Goal: Task Accomplishment & Management: Complete application form

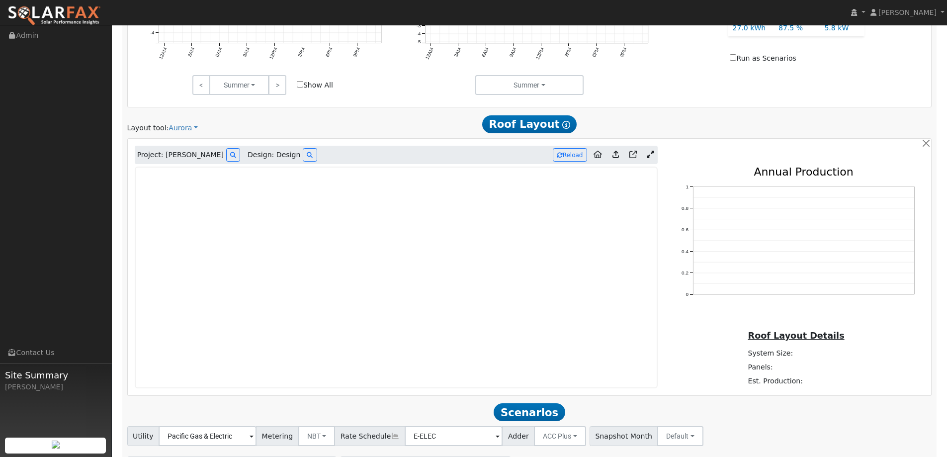
scroll to position [522, 0]
click at [61, 6] on img at bounding box center [53, 15] width 93 height 21
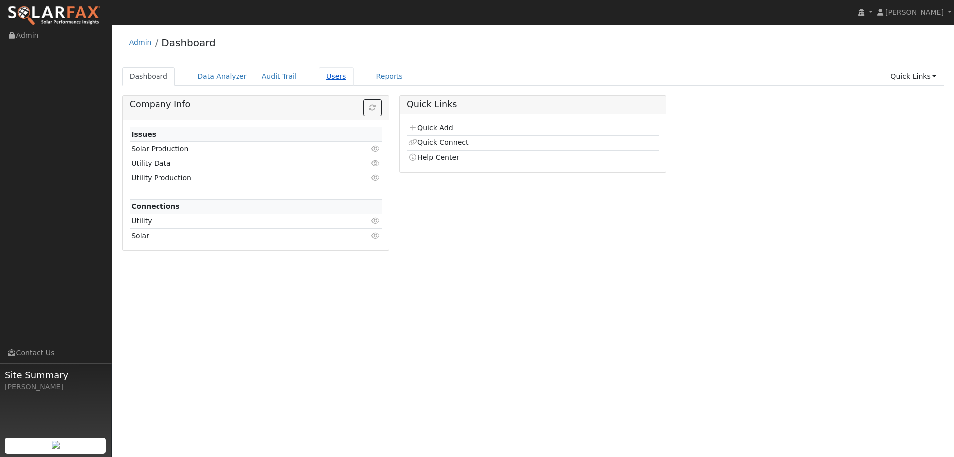
click at [327, 75] on link "Users" at bounding box center [336, 76] width 35 height 18
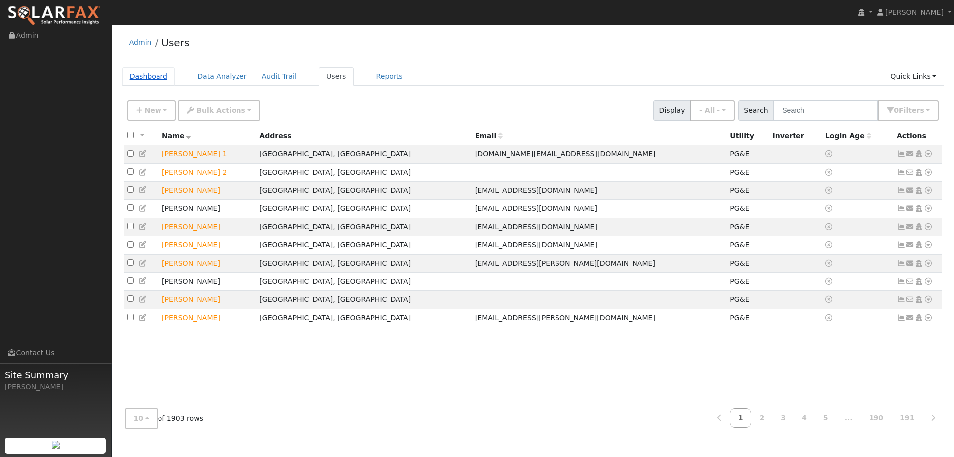
click at [163, 81] on link "Dashboard" at bounding box center [148, 76] width 53 height 18
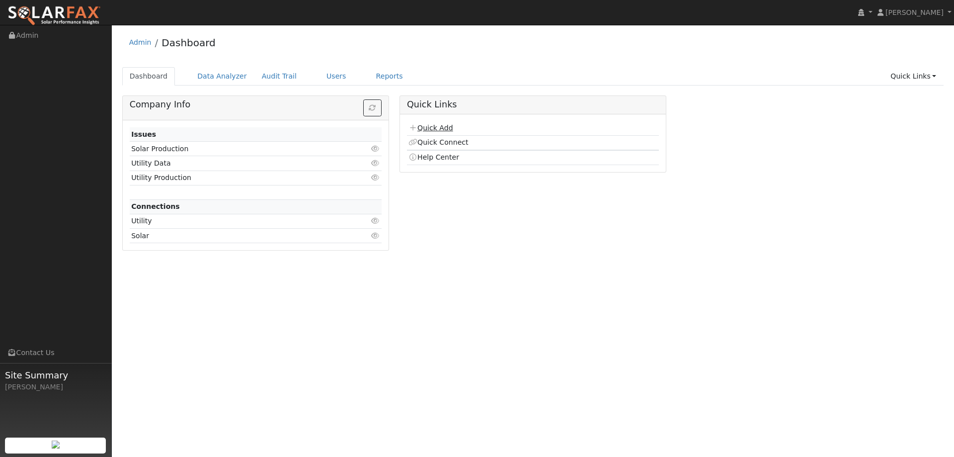
click at [416, 126] on icon at bounding box center [413, 127] width 9 height 7
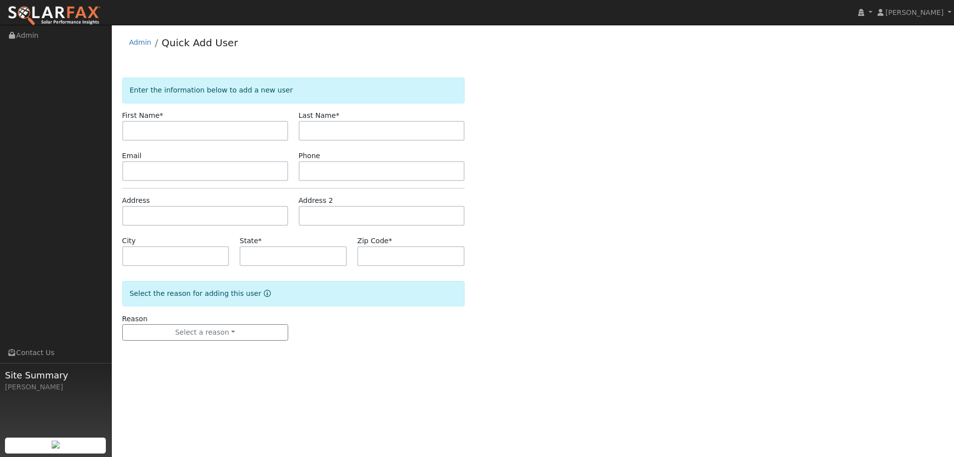
click at [202, 129] on input "text" at bounding box center [205, 131] width 166 height 20
type input "[PERSON_NAME]"
click at [320, 133] on input "text" at bounding box center [382, 131] width 166 height 20
type input "Fenech"
click at [259, 160] on div "Email" at bounding box center [205, 166] width 176 height 30
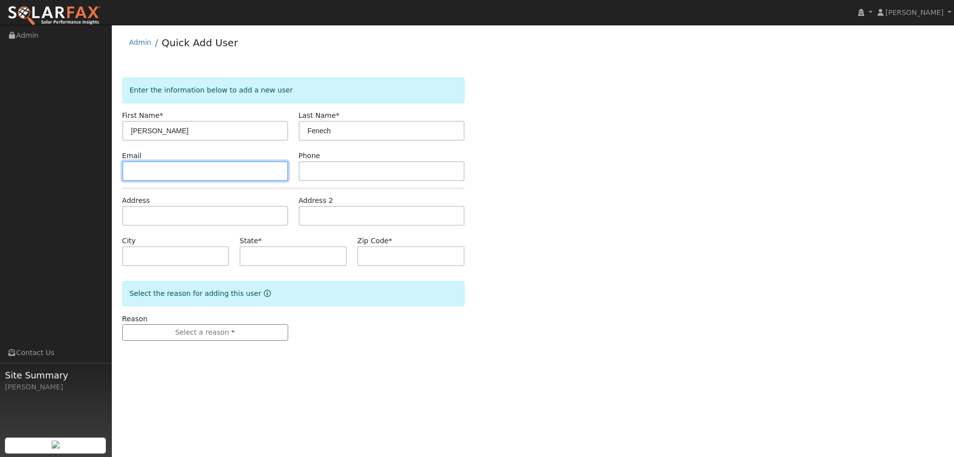
click at [258, 175] on input "text" at bounding box center [205, 171] width 166 height 20
paste input "[EMAIL_ADDRESS][DOMAIN_NAME]"
type input "[EMAIL_ADDRESS][DOMAIN_NAME]"
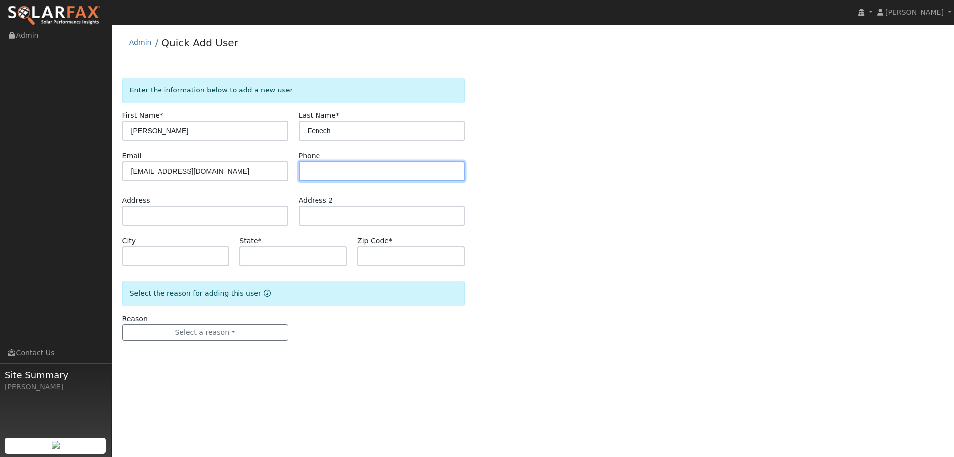
click at [302, 172] on input "text" at bounding box center [382, 171] width 166 height 20
paste input "[PHONE_NUMBER]"
type input "[PHONE_NUMBER]"
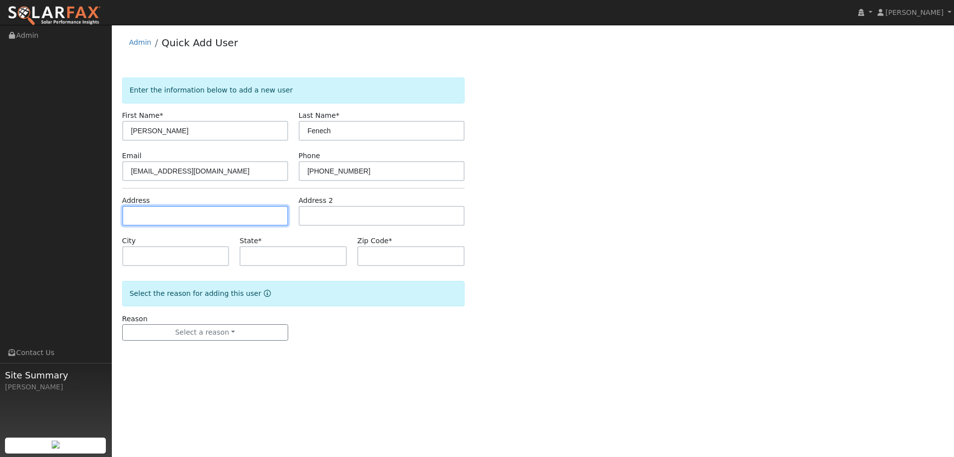
click at [259, 214] on input "text" at bounding box center [205, 216] width 166 height 20
click at [219, 207] on input "text" at bounding box center [205, 216] width 166 height 20
paste input "125 Oak Hill Ct"
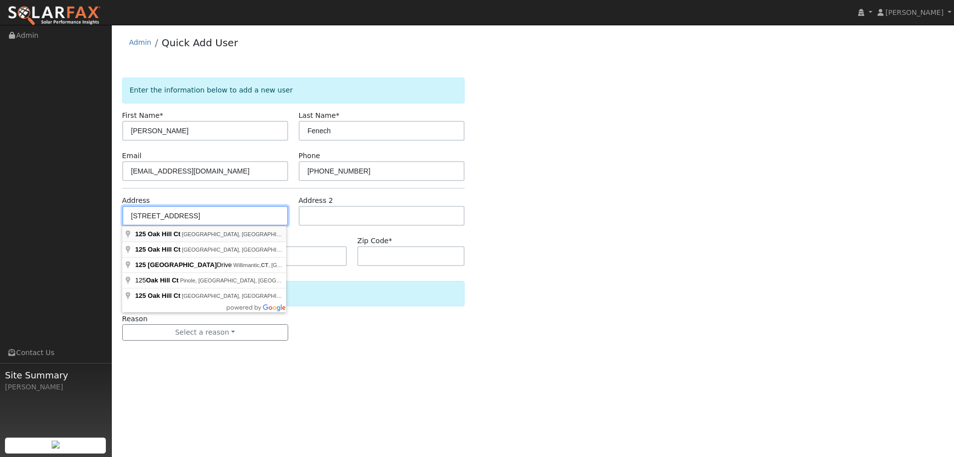
type input "125 Oak Hill Court"
type input "Vacaville"
type input "CA"
type input "95688"
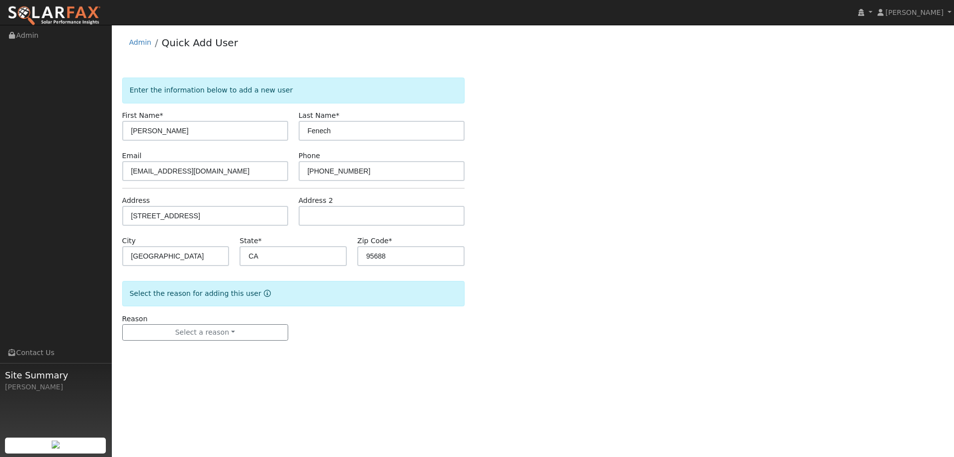
click at [211, 320] on div "Reason Select a reason New lead New customer adding solar New customer has solar" at bounding box center [205, 327] width 176 height 27
click at [213, 330] on button "Select a reason" at bounding box center [205, 332] width 166 height 17
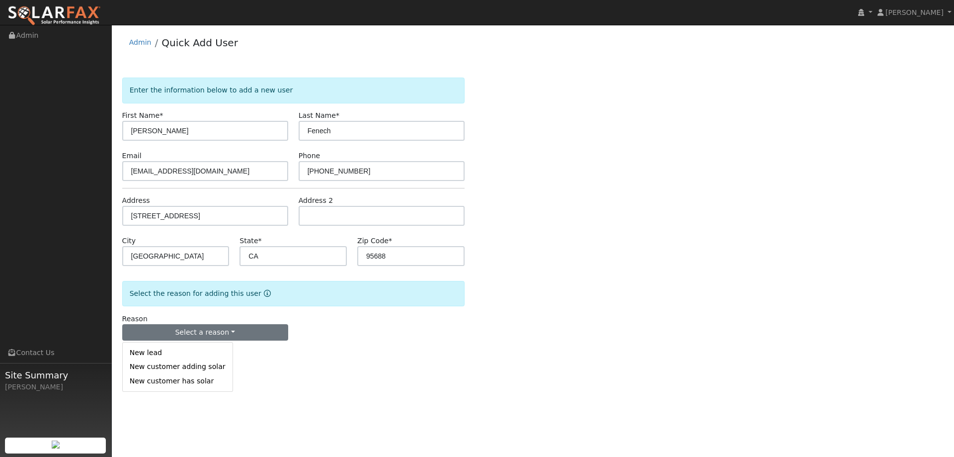
click at [207, 346] on link "New lead" at bounding box center [178, 353] width 110 height 14
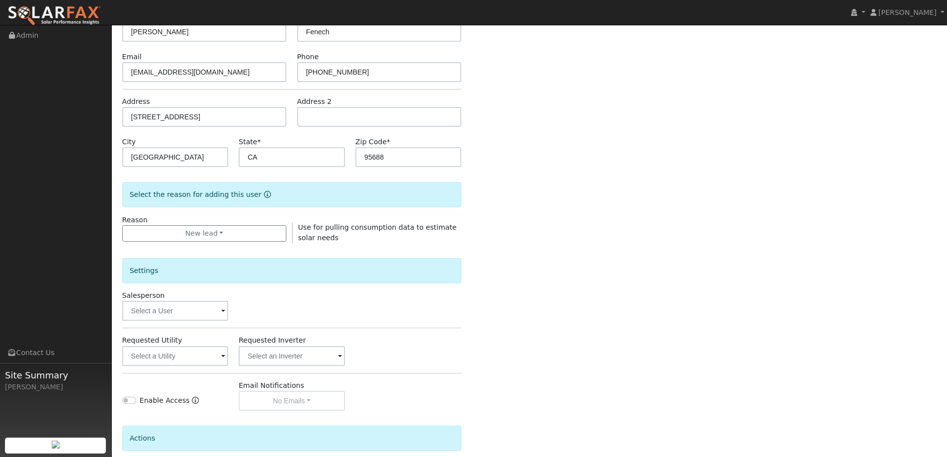
scroll to position [187, 0]
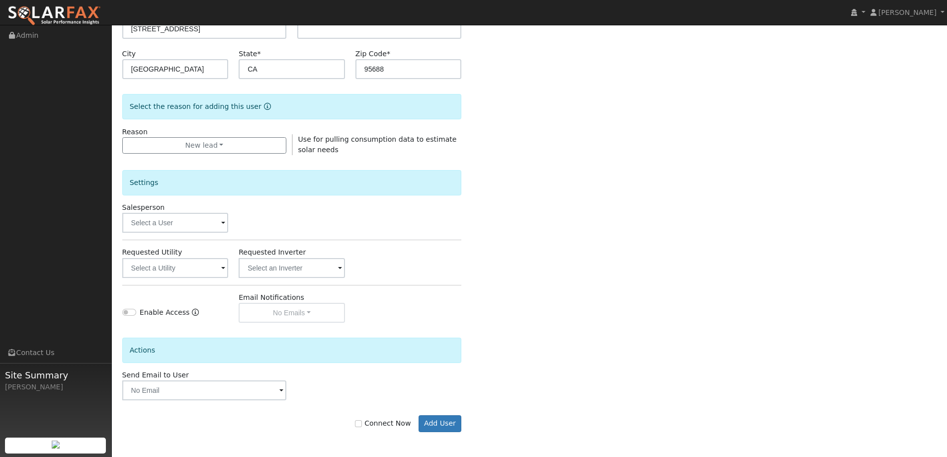
click at [466, 430] on div "Connect Now Add User" at bounding box center [292, 423] width 350 height 17
click at [438, 415] on div "Connect Now Add User" at bounding box center [292, 416] width 350 height 32
click at [437, 419] on button "Add User" at bounding box center [440, 423] width 43 height 17
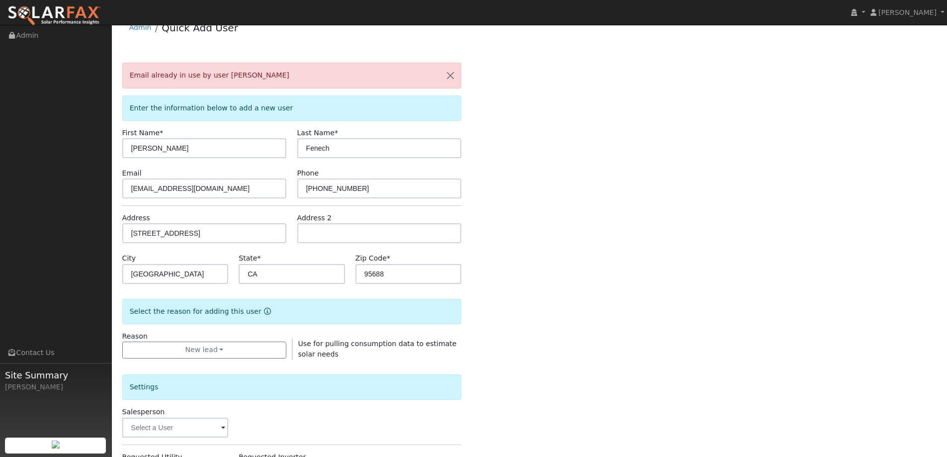
scroll to position [0, 0]
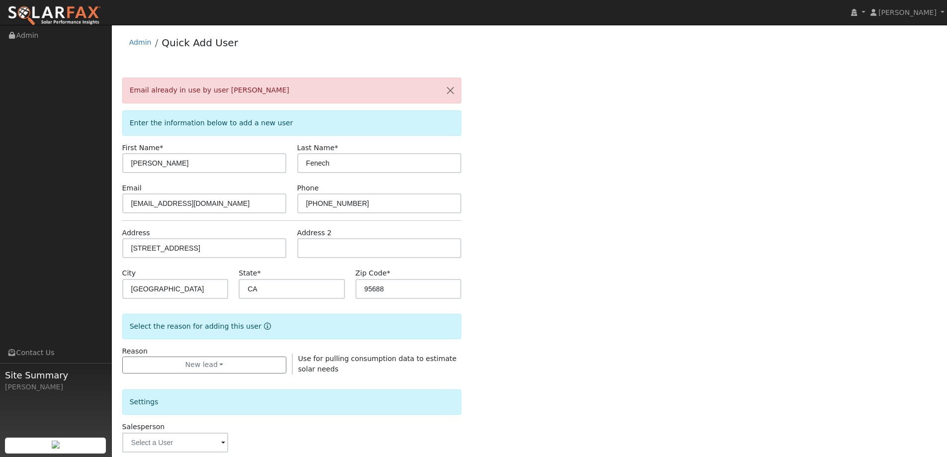
click at [69, 13] on img at bounding box center [53, 15] width 93 height 21
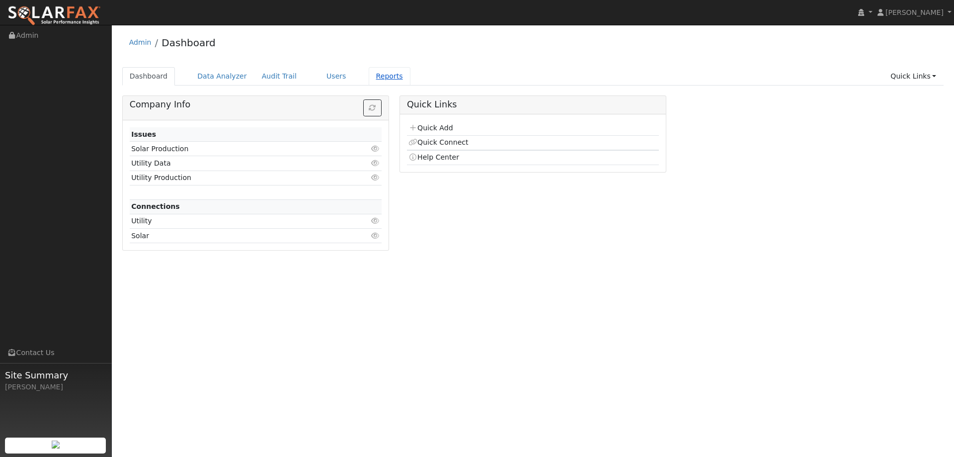
click at [377, 76] on link "Reports" at bounding box center [390, 76] width 42 height 18
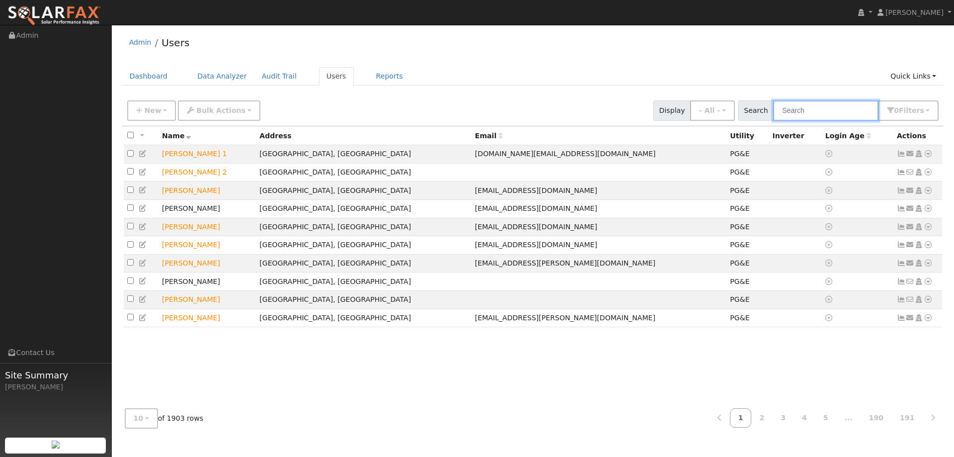
click at [792, 109] on input "text" at bounding box center [826, 110] width 105 height 20
type input "K"
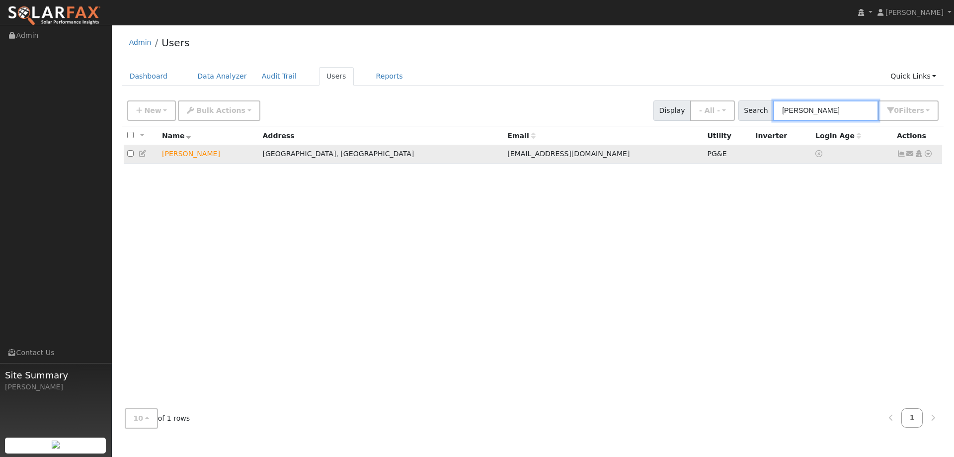
type input "Laurie Fe"
click at [927, 153] on icon at bounding box center [928, 153] width 9 height 7
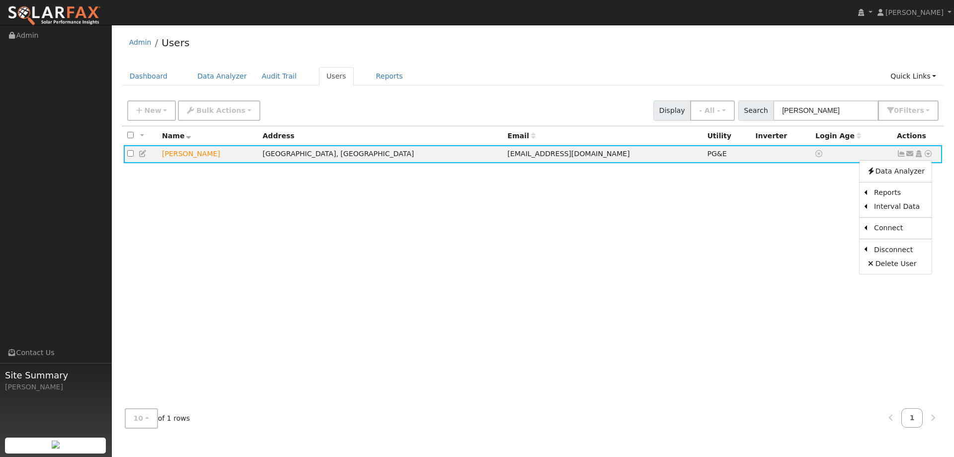
click at [783, 288] on div "All None All on page None on page Name Address Email Utility Inverter Login Age…" at bounding box center [533, 263] width 822 height 274
click at [926, 153] on icon at bounding box center [928, 153] width 9 height 7
click at [832, 249] on link "Account Timeline" at bounding box center [823, 251] width 74 height 14
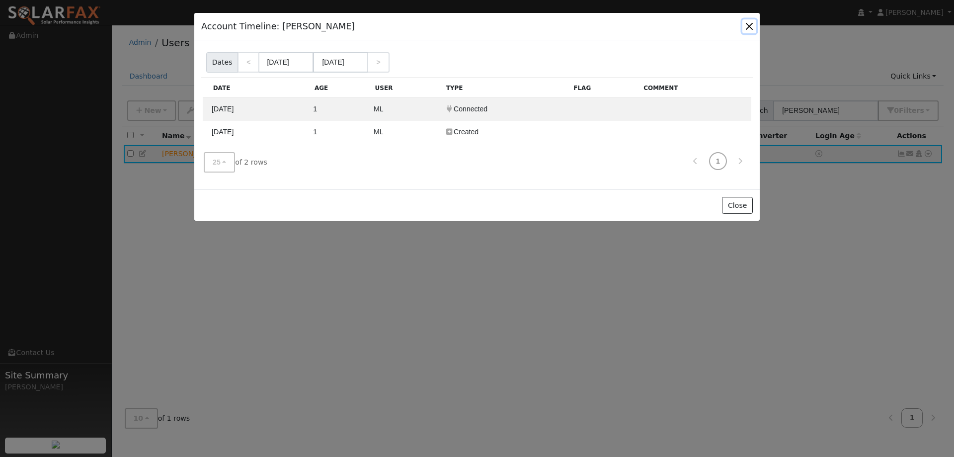
drag, startPoint x: 749, startPoint y: 28, endPoint x: 860, endPoint y: 66, distance: 117.1
click at [749, 28] on button "button" at bounding box center [750, 26] width 14 height 14
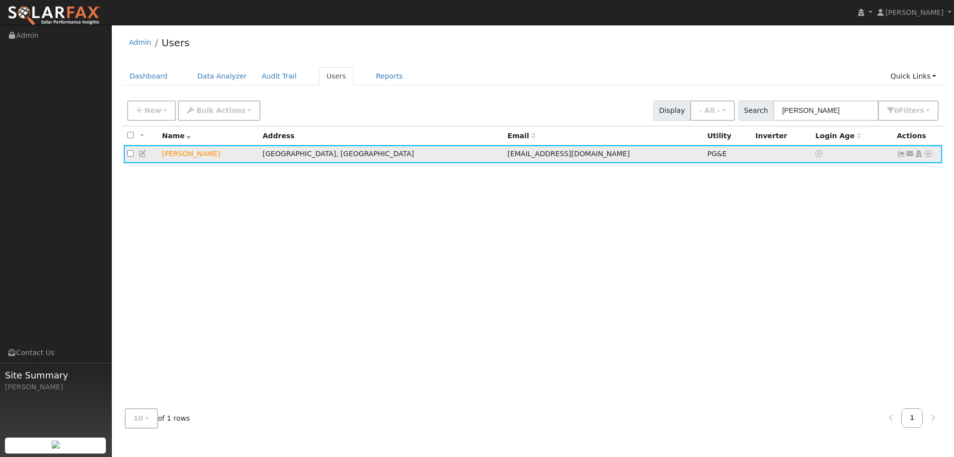
click at [933, 155] on icon at bounding box center [928, 153] width 9 height 7
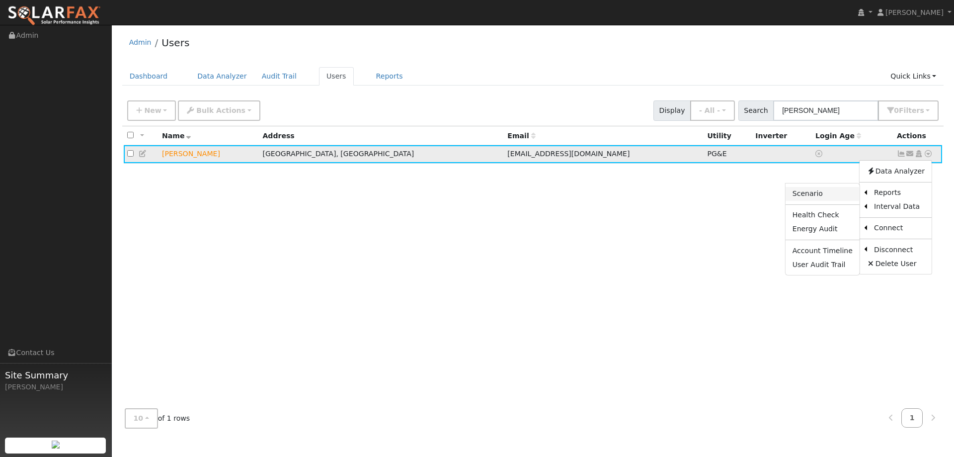
click at [845, 194] on link "Scenario" at bounding box center [823, 194] width 74 height 14
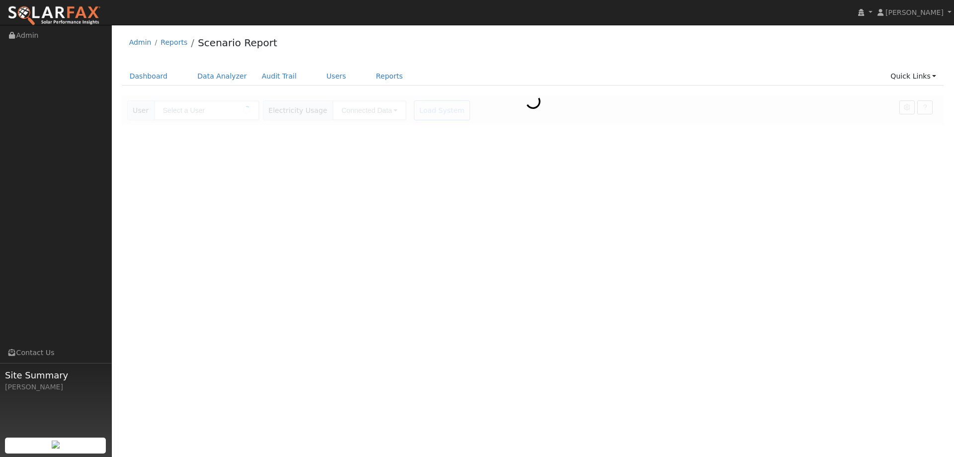
type input "Laurie Fenech"
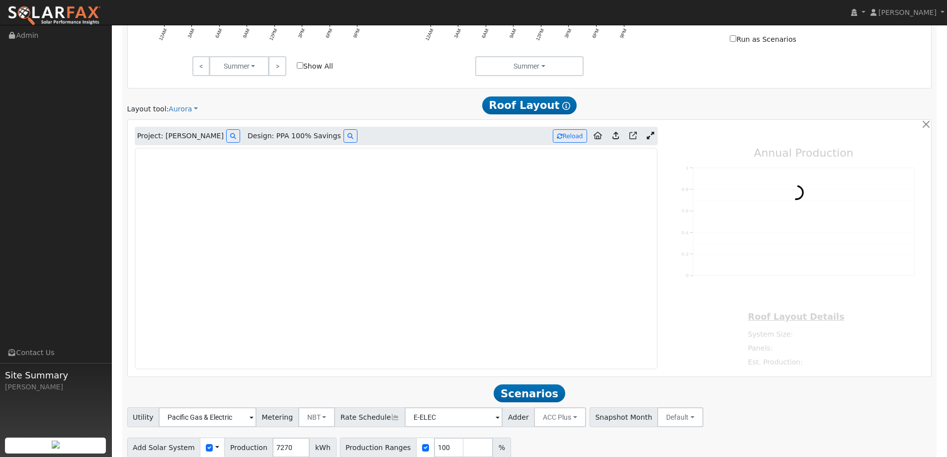
scroll to position [547, 0]
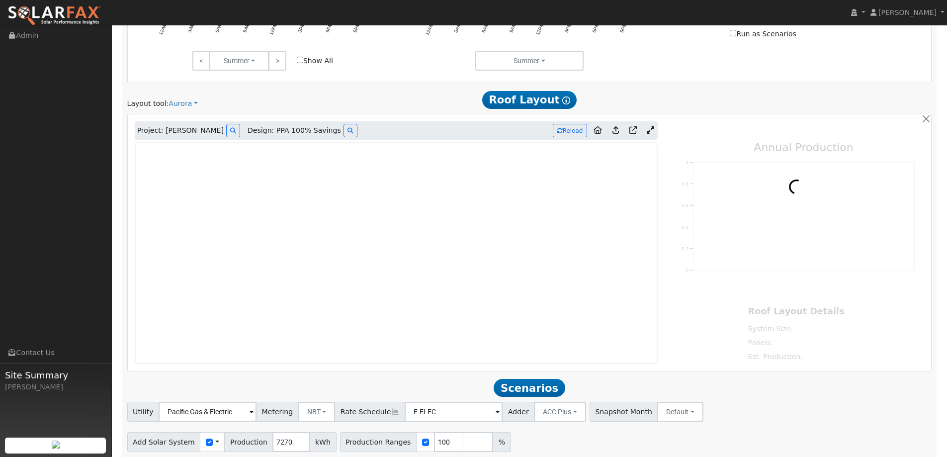
type input "11748"
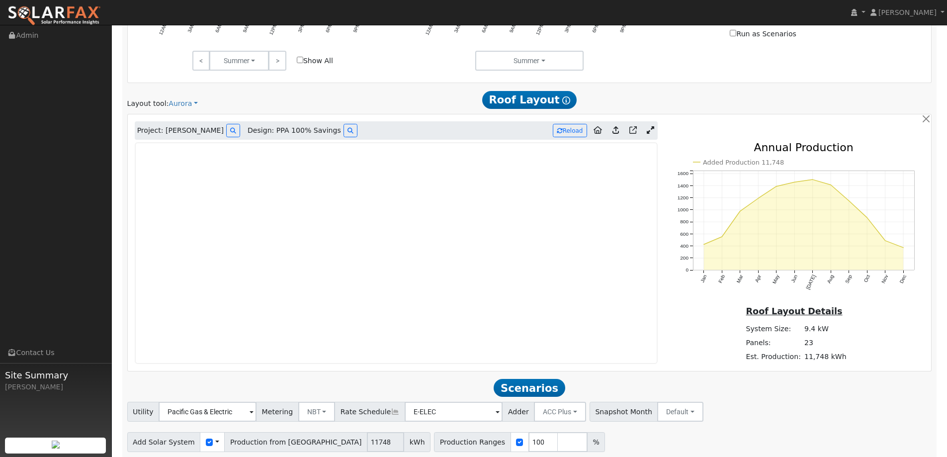
scroll to position [550, 0]
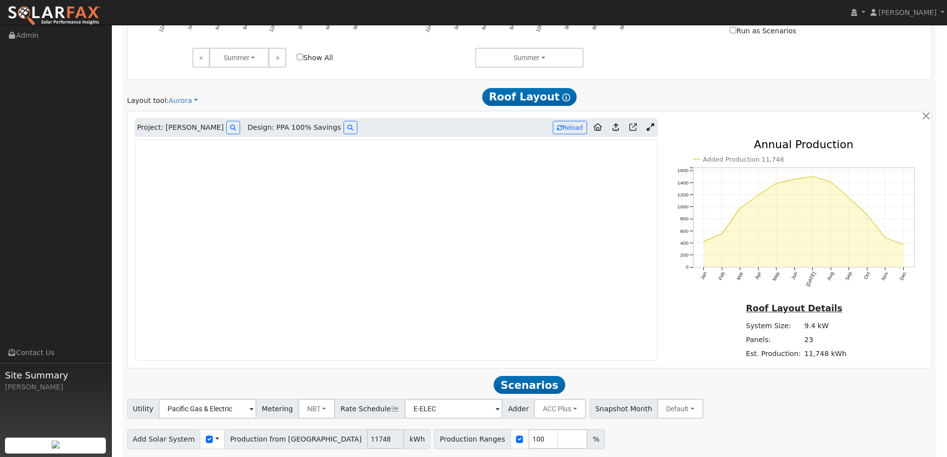
click at [71, 8] on img at bounding box center [53, 15] width 93 height 21
